Goal: Task Accomplishment & Management: Manage account settings

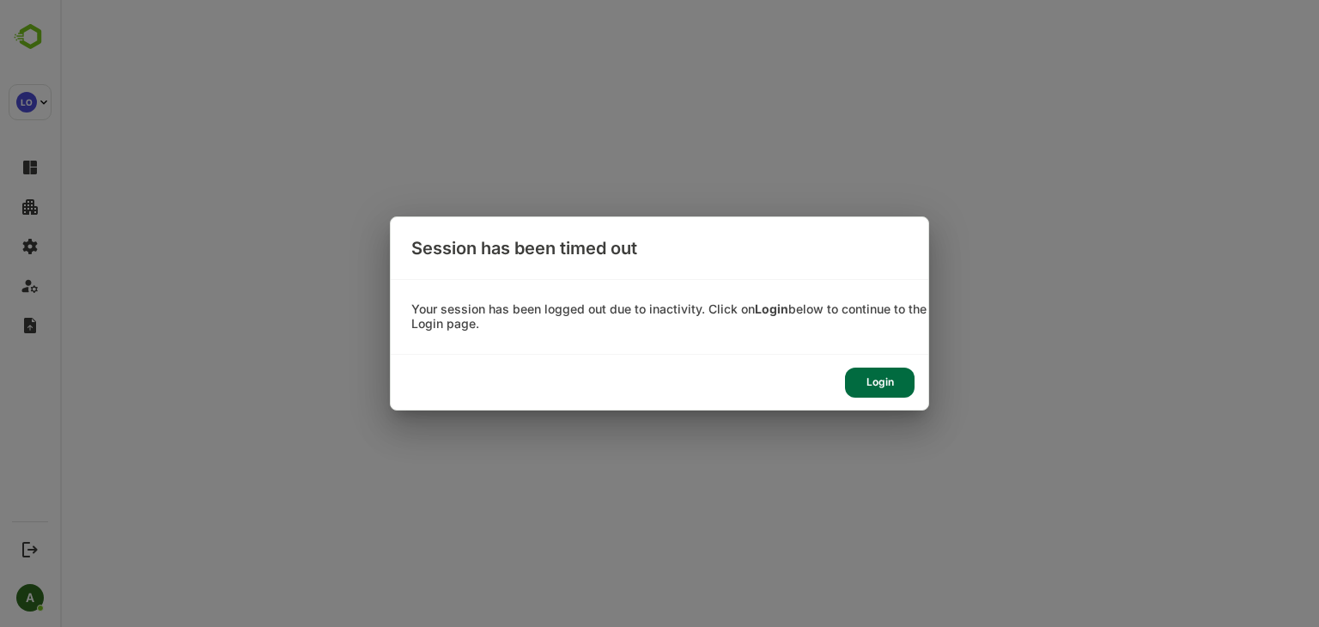
click at [876, 384] on div "Login" at bounding box center [880, 383] width 70 height 30
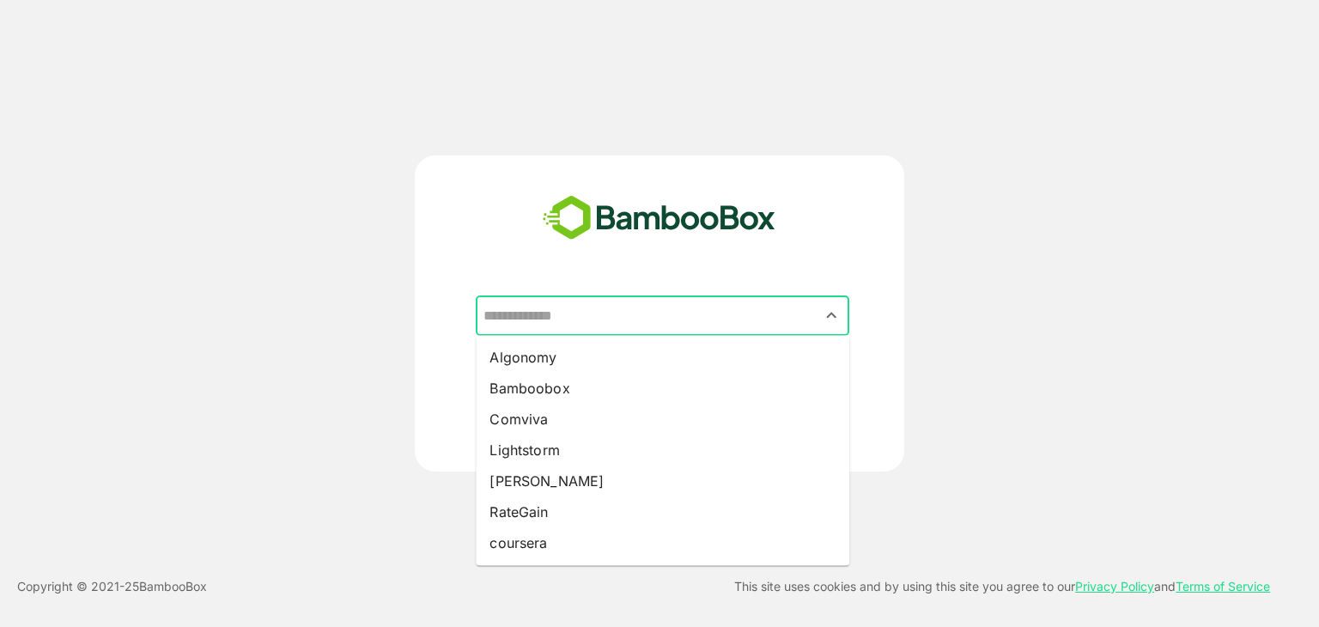
click at [606, 320] on input "text" at bounding box center [662, 316] width 367 height 33
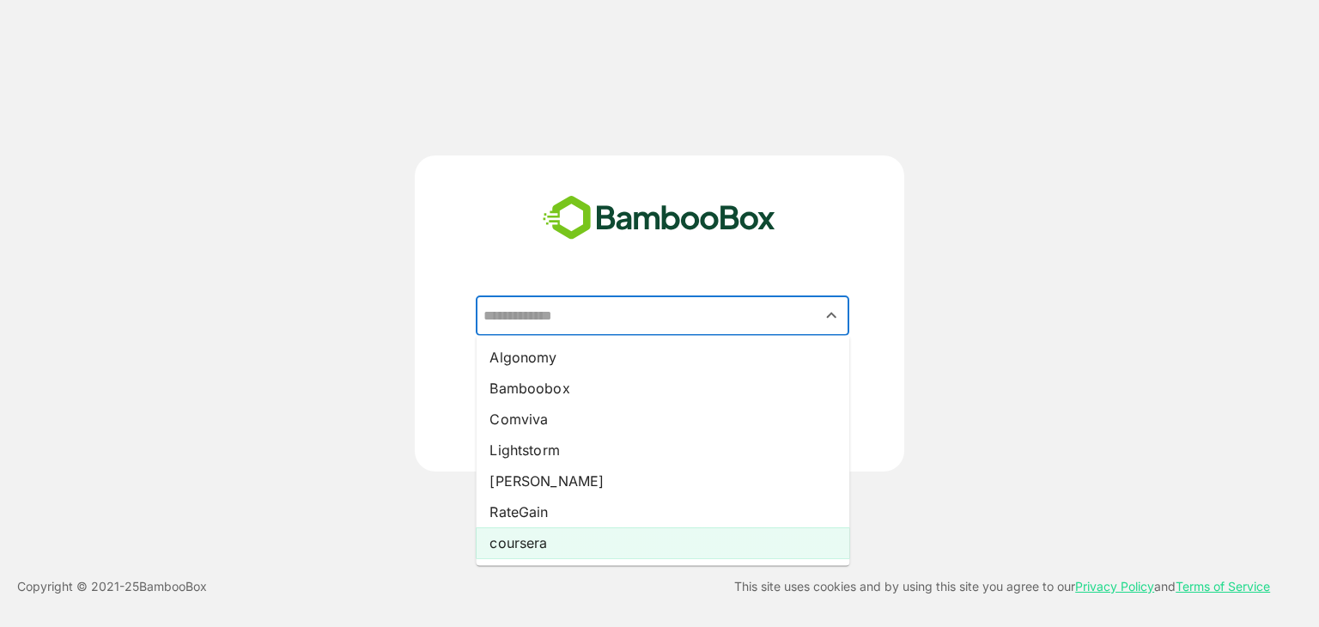
click at [510, 541] on li "coursera" at bounding box center [663, 542] width 374 height 31
type input "********"
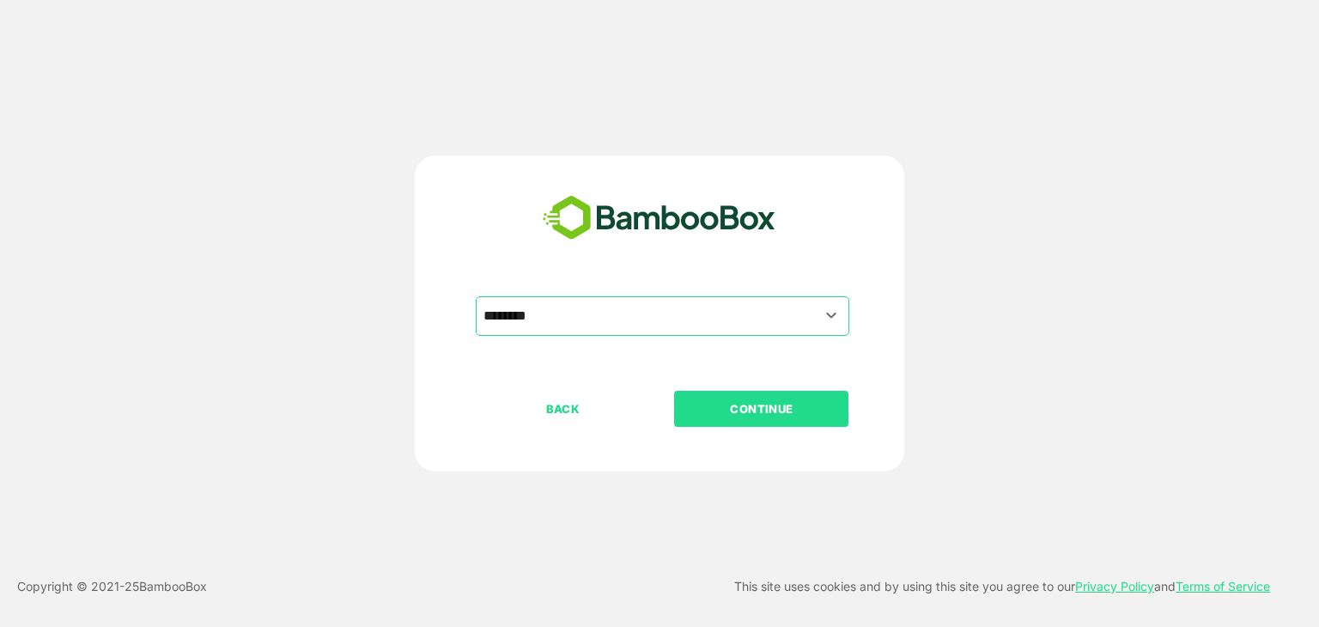
click at [787, 399] on p "CONTINUE" at bounding box center [762, 408] width 172 height 19
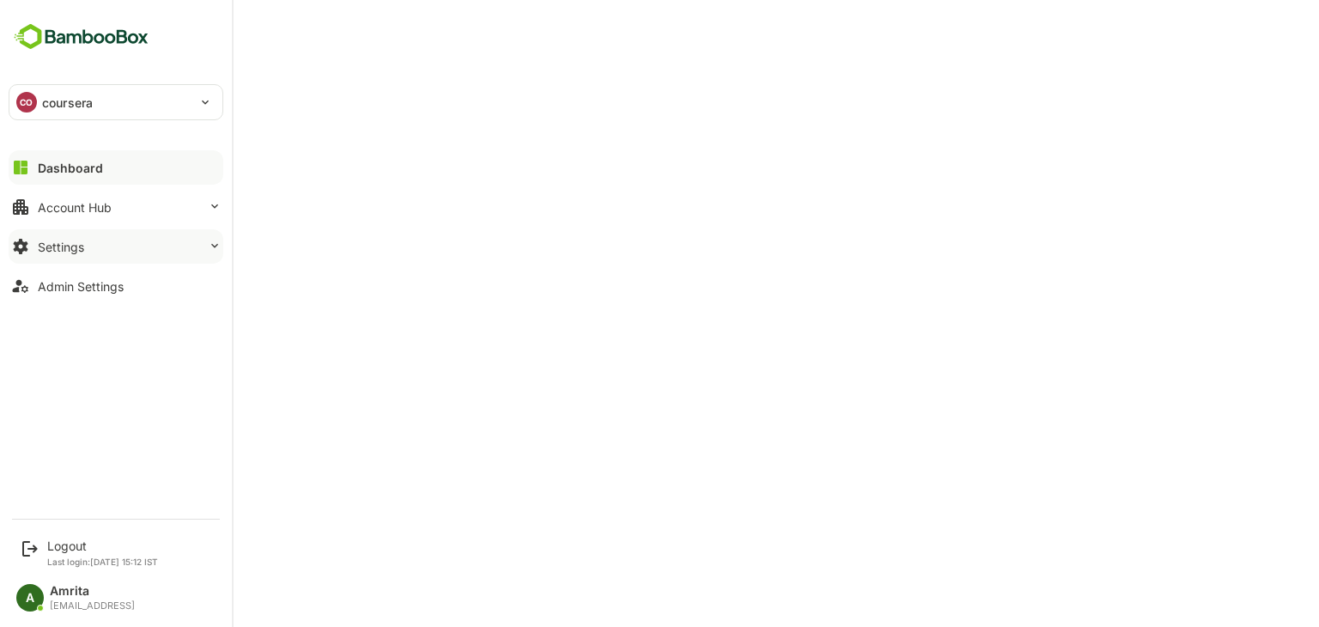
click at [199, 253] on button "Settings" at bounding box center [116, 246] width 215 height 34
click at [73, 241] on div "Settings" at bounding box center [61, 247] width 46 height 15
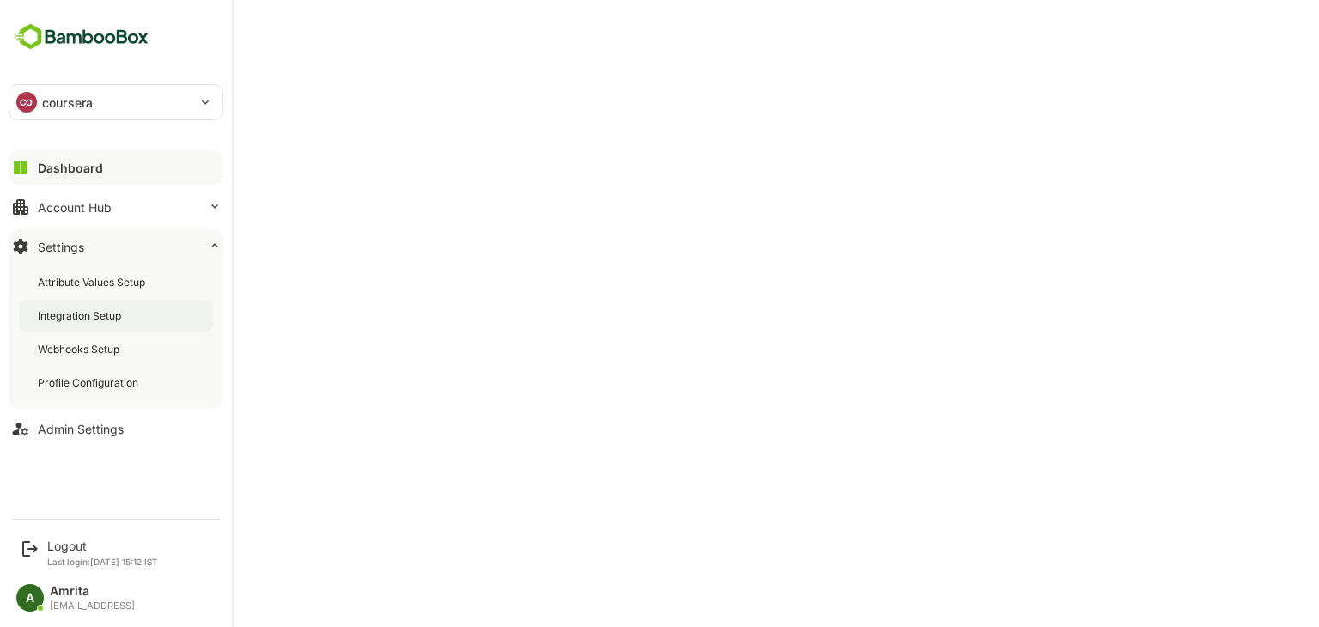
click at [86, 311] on div "Integration Setup" at bounding box center [81, 315] width 87 height 15
click at [55, 168] on div "Dashboard" at bounding box center [69, 168] width 62 height 15
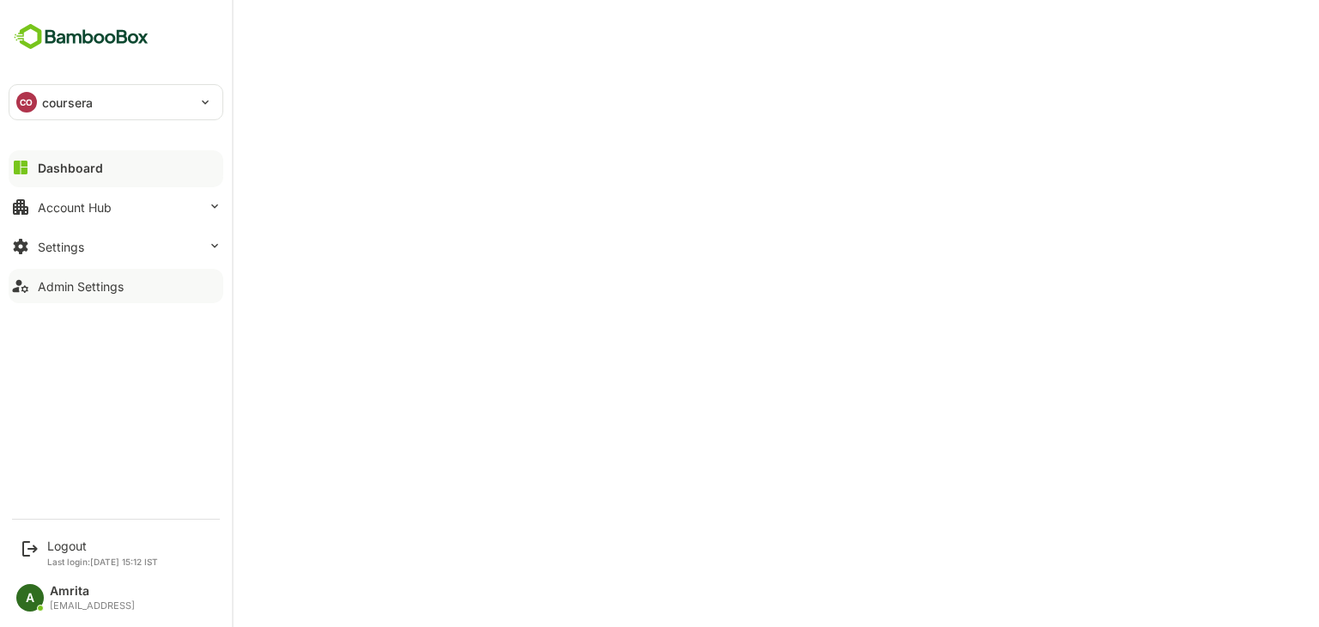
click at [45, 289] on div "Admin Settings" at bounding box center [81, 286] width 86 height 15
click at [62, 279] on div "Admin Settings" at bounding box center [81, 286] width 86 height 15
